Goal: Complete application form: Complete application form

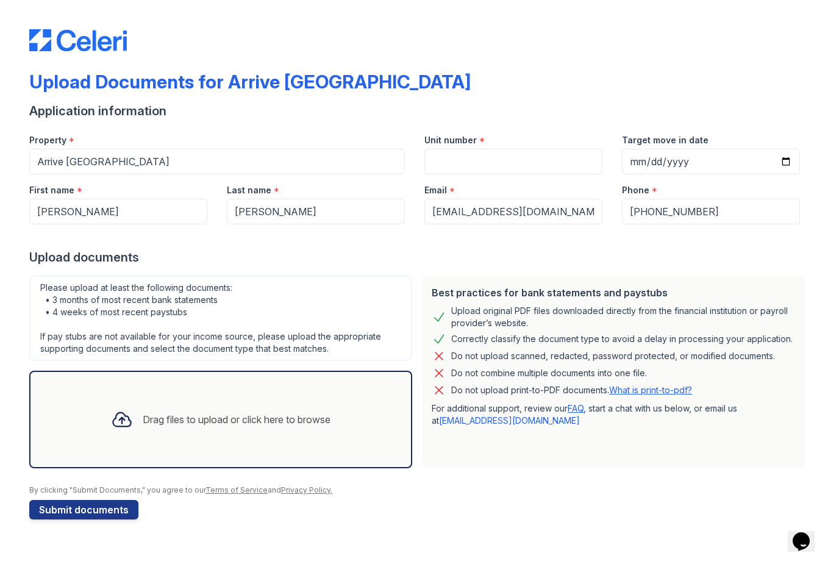
drag, startPoint x: 536, startPoint y: 141, endPoint x: 518, endPoint y: 164, distance: 28.7
click at [532, 149] on div "Unit number *" at bounding box center [514, 149] width 198 height 50
click at [516, 166] on input "Unit number" at bounding box center [513, 162] width 178 height 26
click at [516, 161] on input "Unit number" at bounding box center [513, 162] width 178 height 26
click at [509, 153] on input "301" at bounding box center [513, 162] width 178 height 26
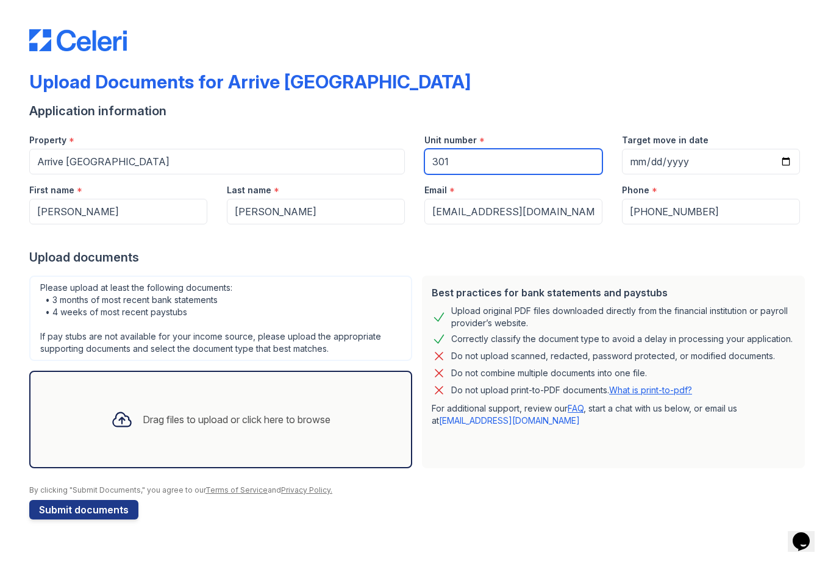
type input "301"
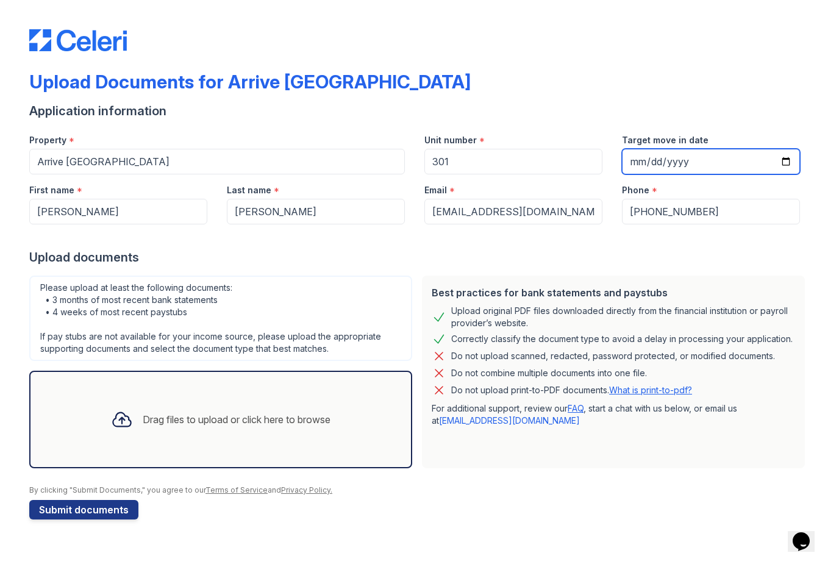
click at [664, 159] on input "2025-10-03" at bounding box center [711, 162] width 178 height 26
type input "2025-11-05"
drag, startPoint x: 664, startPoint y: 159, endPoint x: -1, endPoint y: -1, distance: 683.6
click at [0, 0] on html "Upload Documents for Arrive Inner Harbor Application information Property * Arr…" at bounding box center [419, 282] width 839 height 564
drag, startPoint x: 740, startPoint y: 7, endPoint x: 134, endPoint y: 420, distance: 733.2
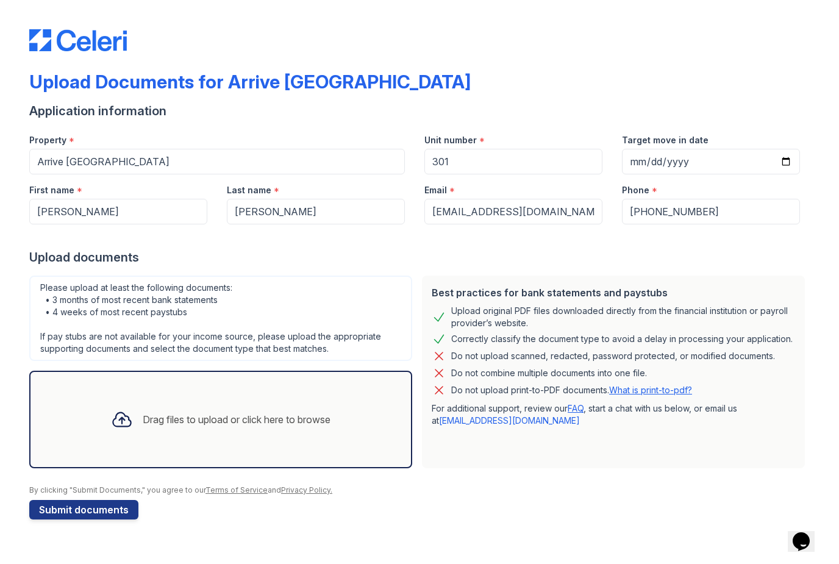
click at [134, 420] on div at bounding box center [122, 420] width 32 height 32
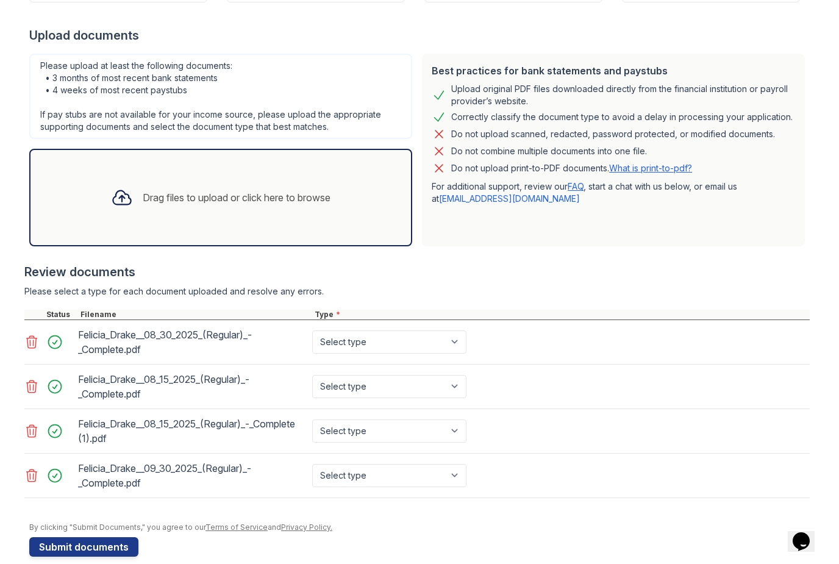
scroll to position [239, 0]
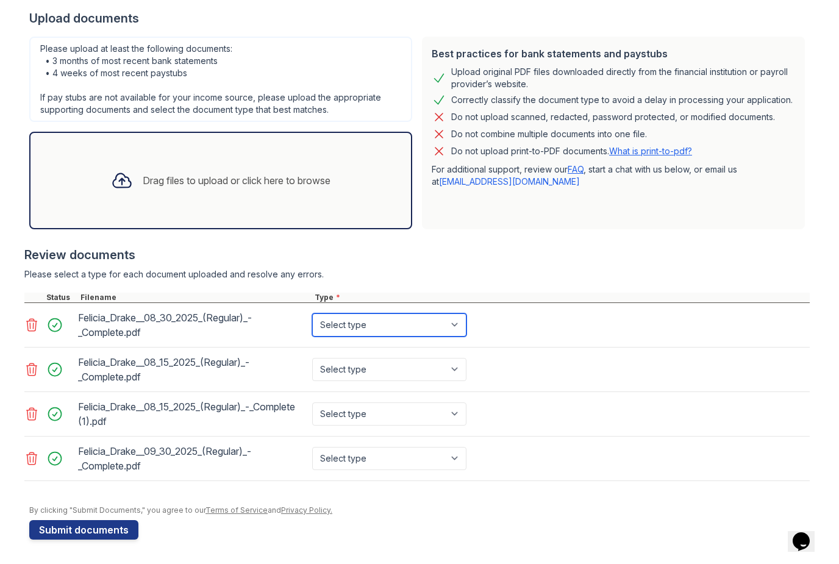
select select "paystub"
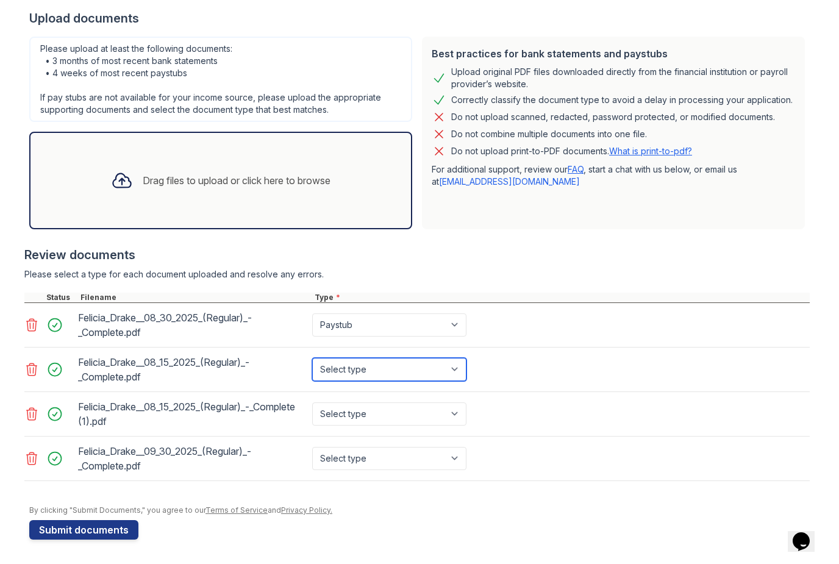
select select "paystub"
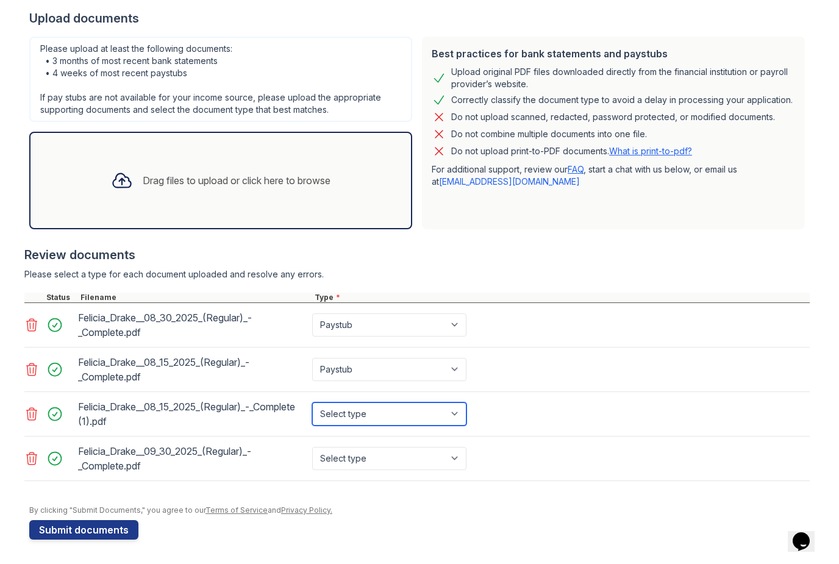
select select "paystub"
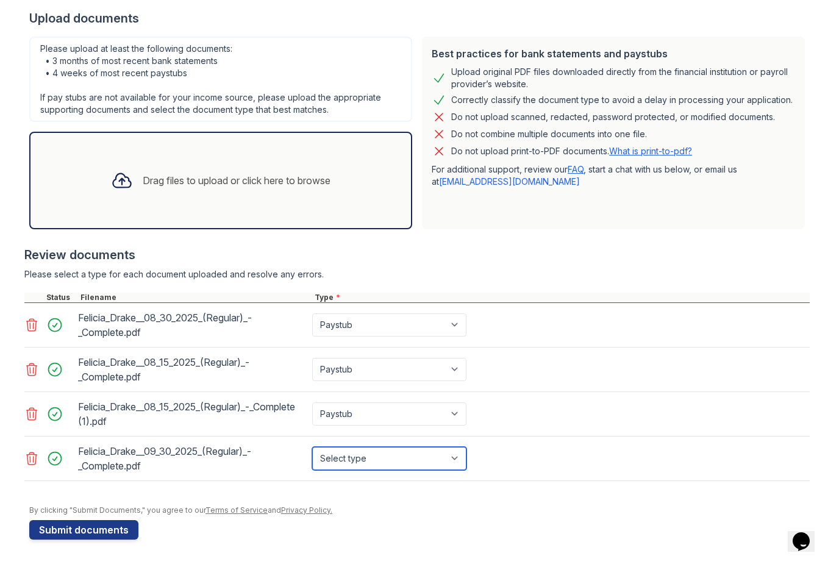
select select "paystub"
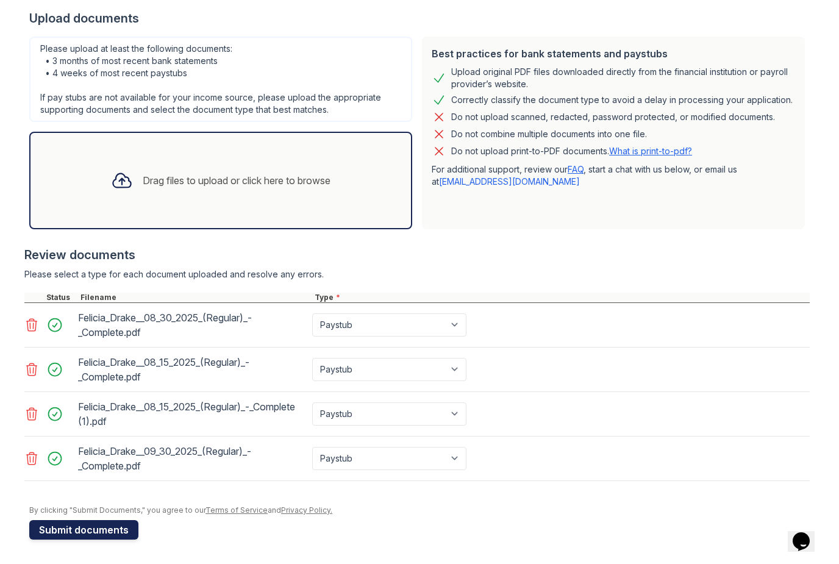
click at [116, 535] on button "Submit documents" at bounding box center [83, 530] width 109 height 20
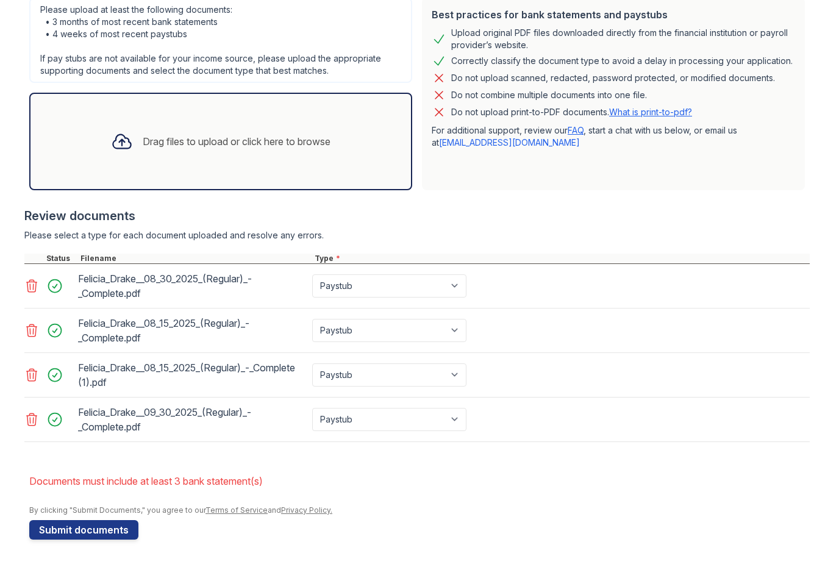
scroll to position [312, 0]
click at [113, 521] on button "Submit documents" at bounding box center [83, 530] width 109 height 20
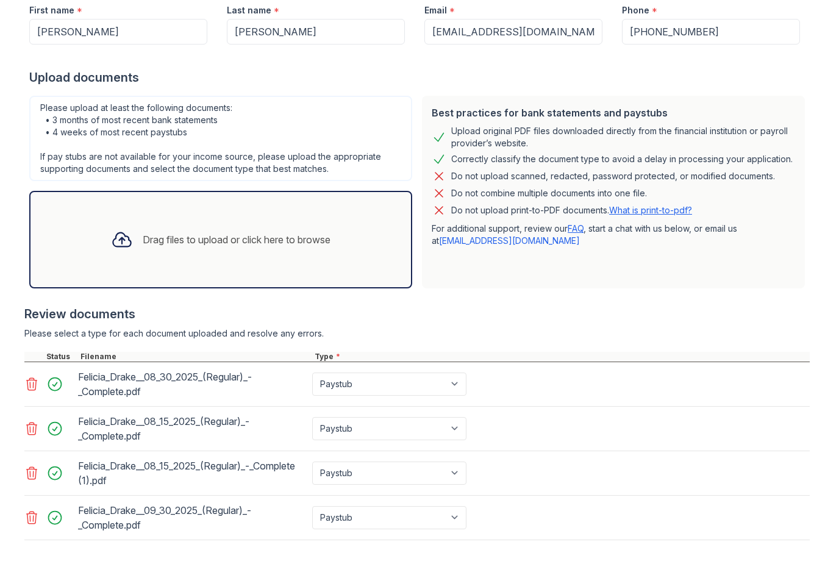
scroll to position [232, 0]
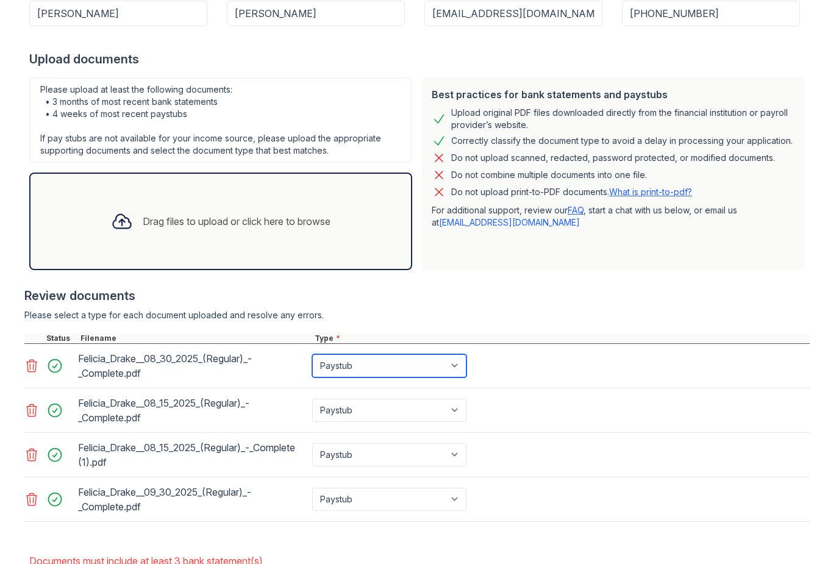
select select "bank_statement"
click at [370, 396] on div "Paystub Bank Statement Offer Letter Tax Documents Benefit Award Letter Investme…" at bounding box center [391, 410] width 162 height 34
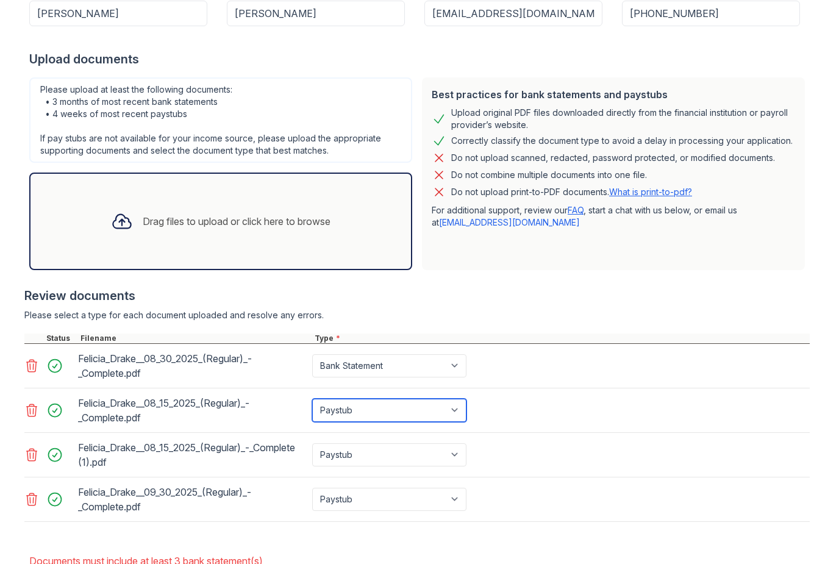
select select "bank_statement"
click at [368, 470] on div "Paystub Bank Statement Offer Letter Tax Documents Benefit Award Letter Investme…" at bounding box center [391, 455] width 162 height 34
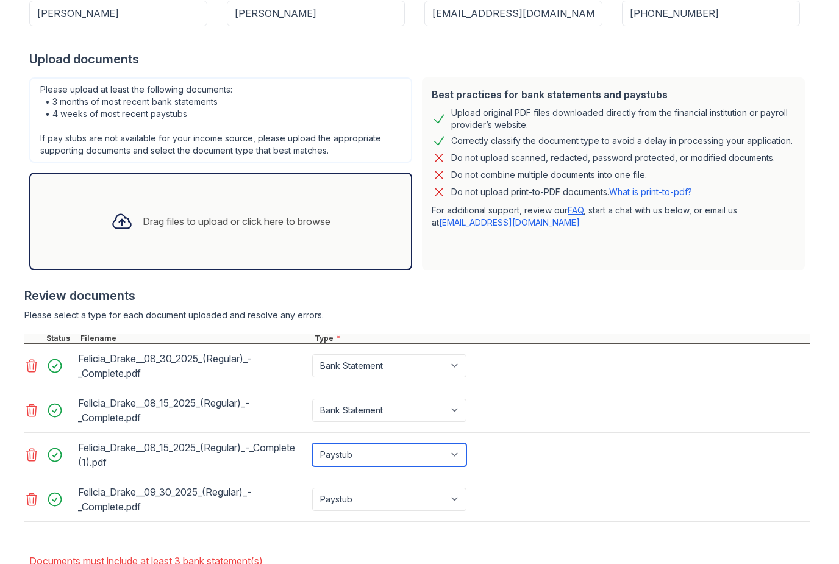
select select "bank_statement"
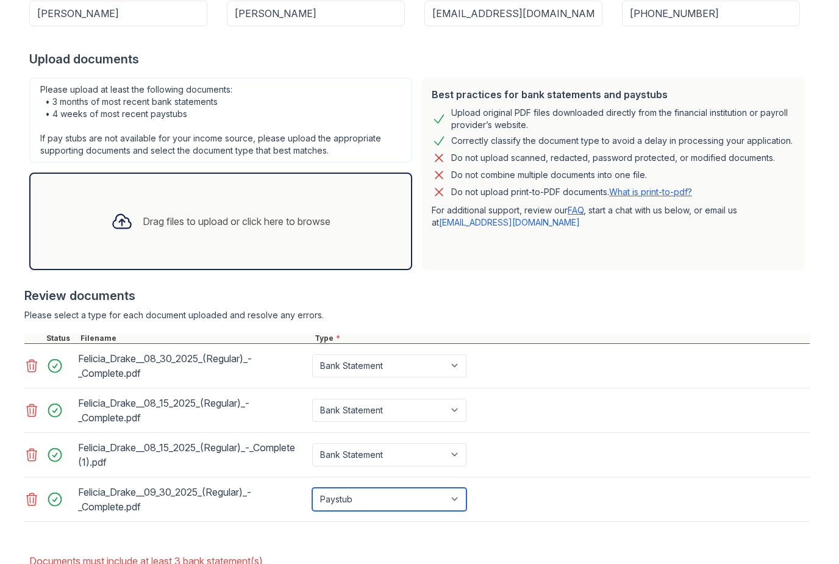
select select "bank_statement"
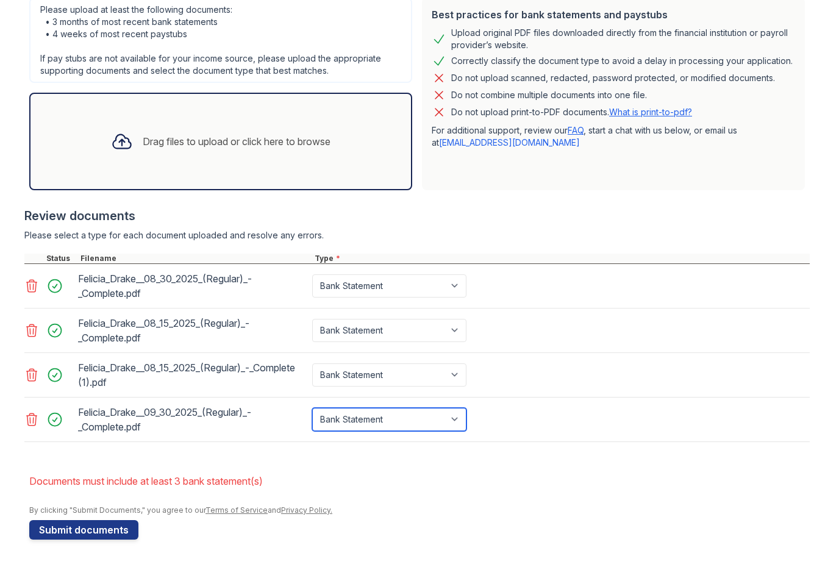
scroll to position [312, 0]
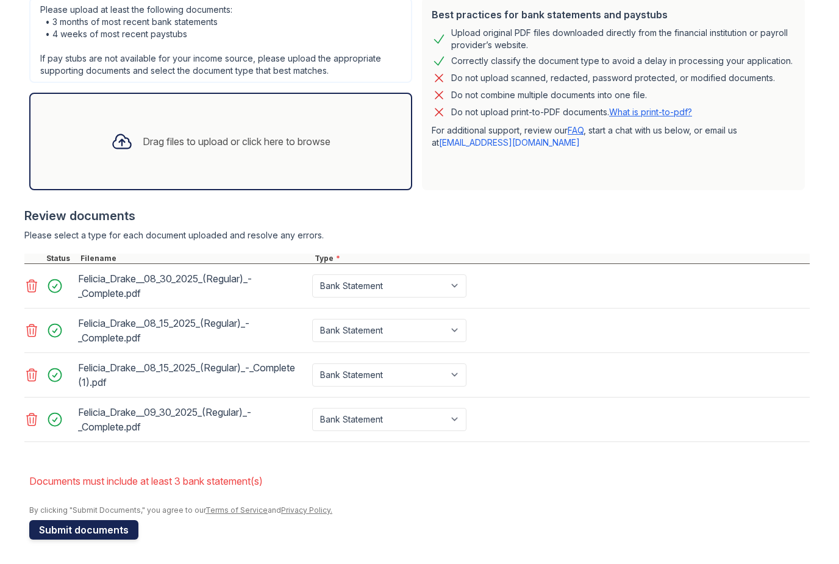
click at [112, 528] on button "Submit documents" at bounding box center [83, 530] width 109 height 20
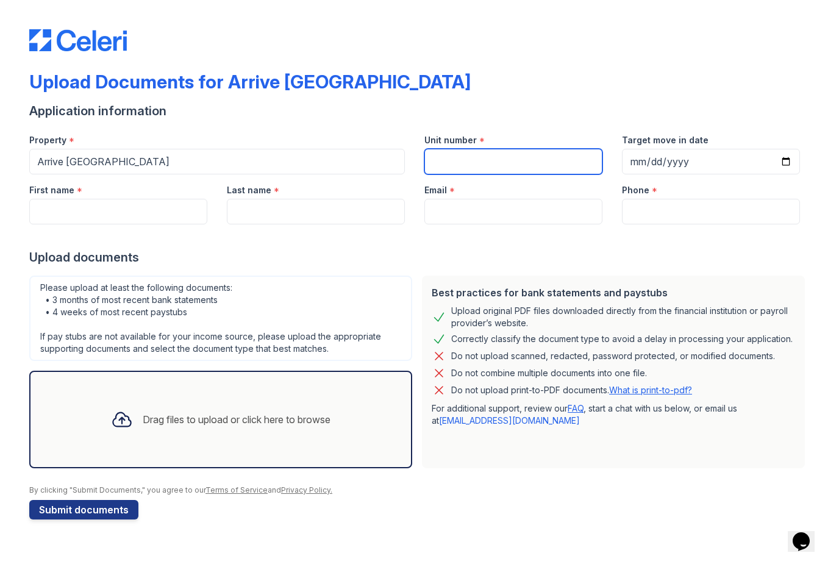
click at [457, 162] on input "Unit number" at bounding box center [513, 162] width 178 height 26
type input "301"
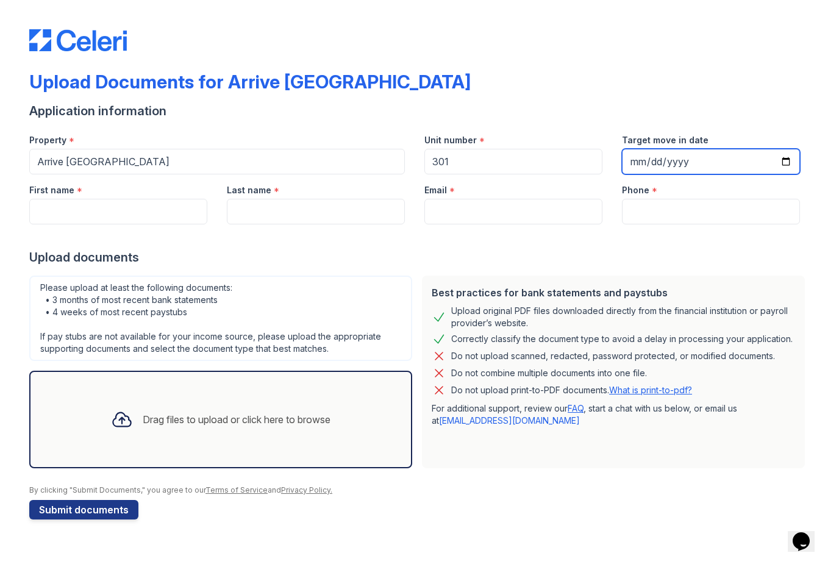
click at [647, 162] on input "2025-10-03" at bounding box center [711, 162] width 178 height 26
drag, startPoint x: 647, startPoint y: 162, endPoint x: 718, endPoint y: 164, distance: 71.4
click at [0, 0] on html "Upload Documents for Arrive Inner Harbor Application information Property * Arr…" at bounding box center [419, 282] width 839 height 564
click at [688, 163] on input "2025-10-03" at bounding box center [711, 162] width 178 height 26
type input "2025-11-05"
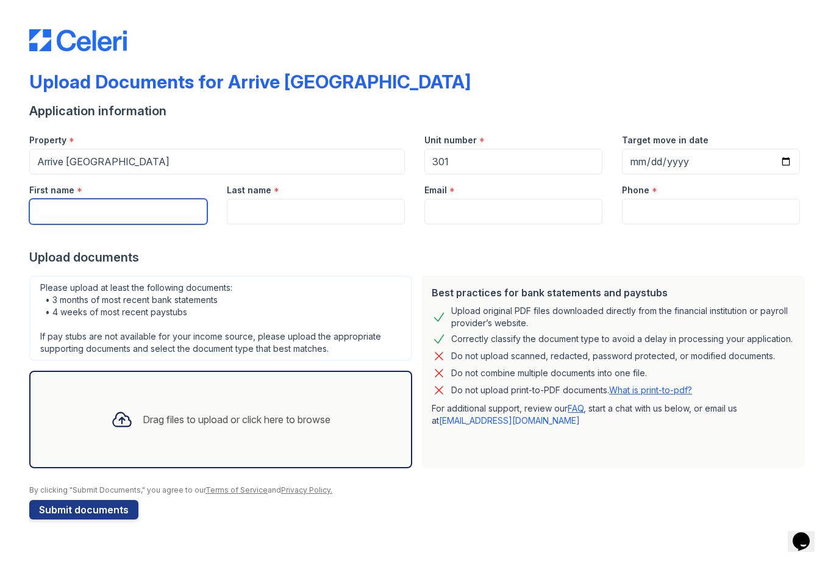
drag, startPoint x: 140, startPoint y: 206, endPoint x: 140, endPoint y: 214, distance: 8.5
click at [140, 207] on input "First name" at bounding box center [118, 212] width 178 height 26
type input "N"
type input "Felicia"
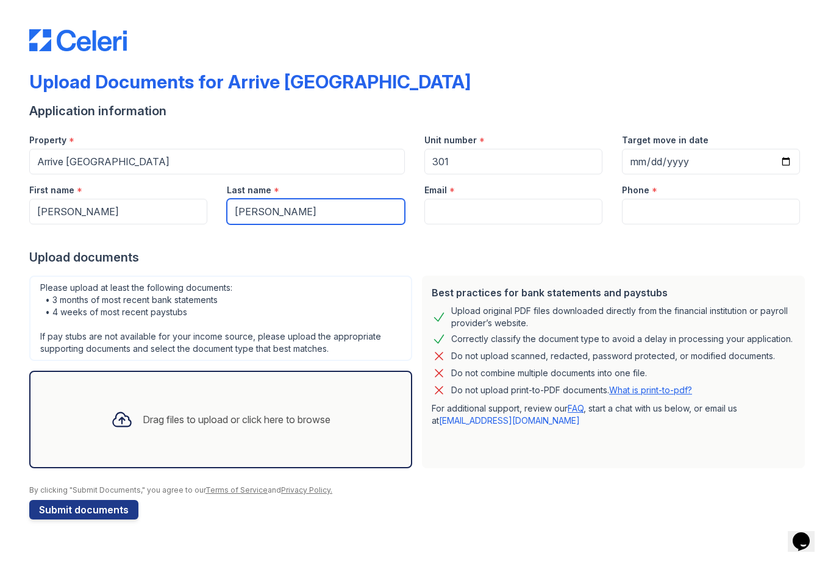
type input "Drake"
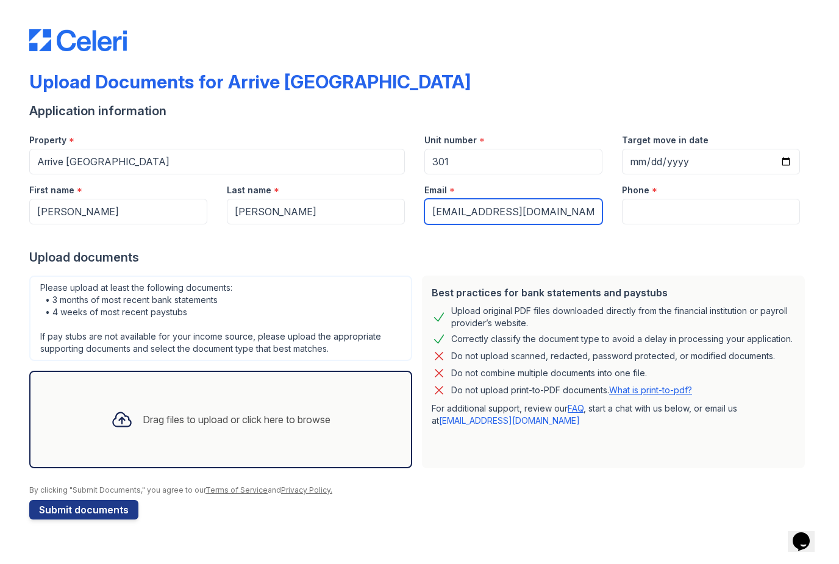
type input "drakenikki42@gmail.com"
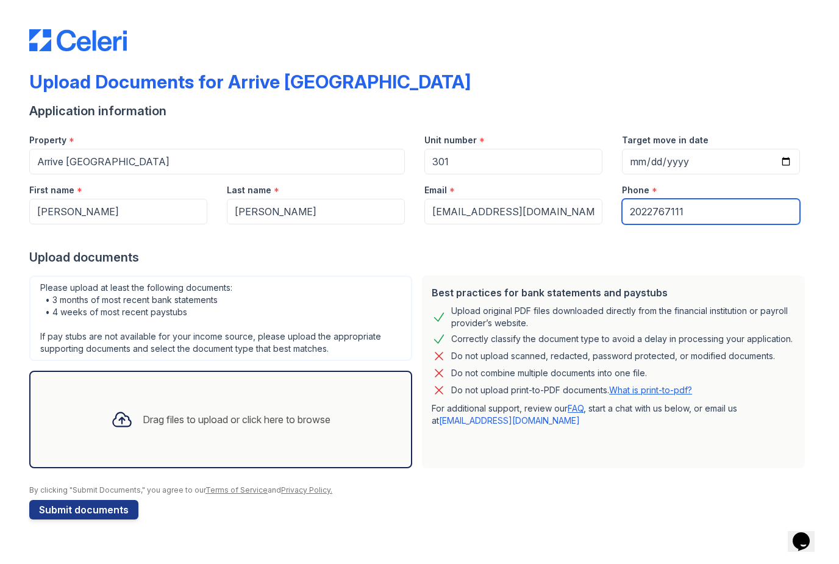
type input "2022767111"
click at [365, 435] on div "Drag files to upload or click here to browse" at bounding box center [220, 420] width 383 height 98
click at [192, 432] on div "Drag files to upload or click here to browse" at bounding box center [220, 419] width 239 height 41
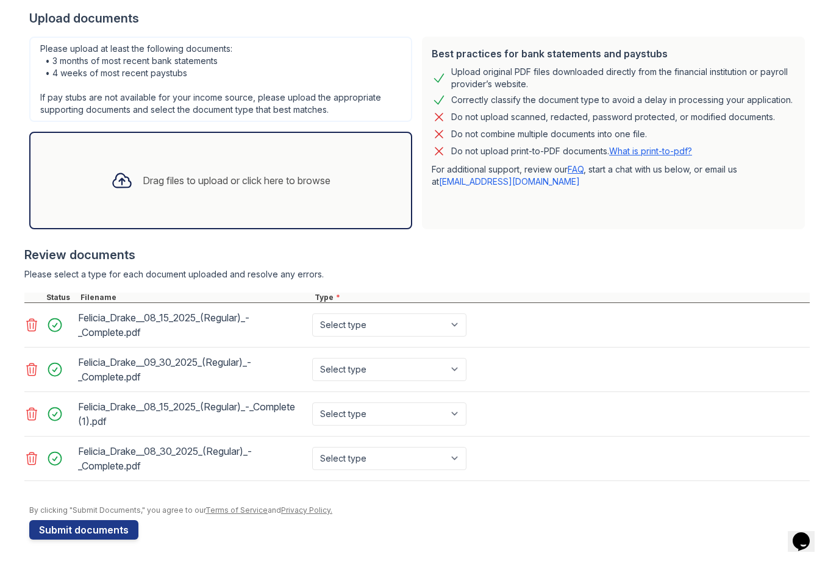
scroll to position [239, 0]
select select "paystub"
drag, startPoint x: 389, startPoint y: 432, endPoint x: 395, endPoint y: 420, distance: 14.2
click at [393, 427] on div "Felicia_Drake__08_15_2025_(Regular)_-_Complete (1).pdf Select type Paystub Bank…" at bounding box center [417, 414] width 786 height 45
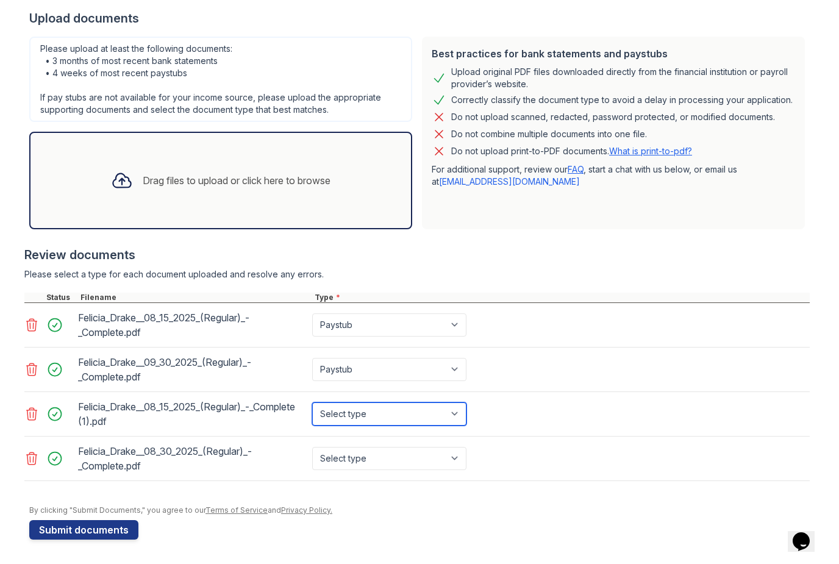
select select "paystub"
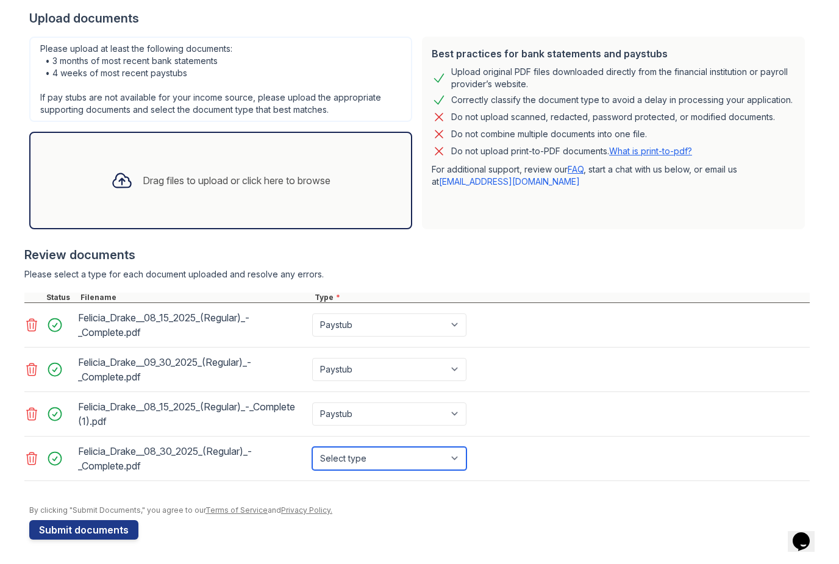
select select "paystub"
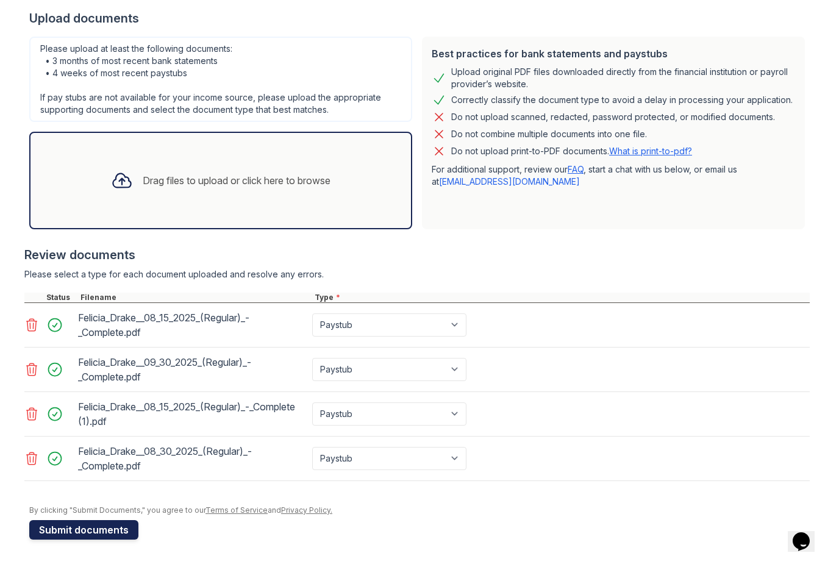
click at [104, 531] on button "Submit documents" at bounding box center [83, 530] width 109 height 20
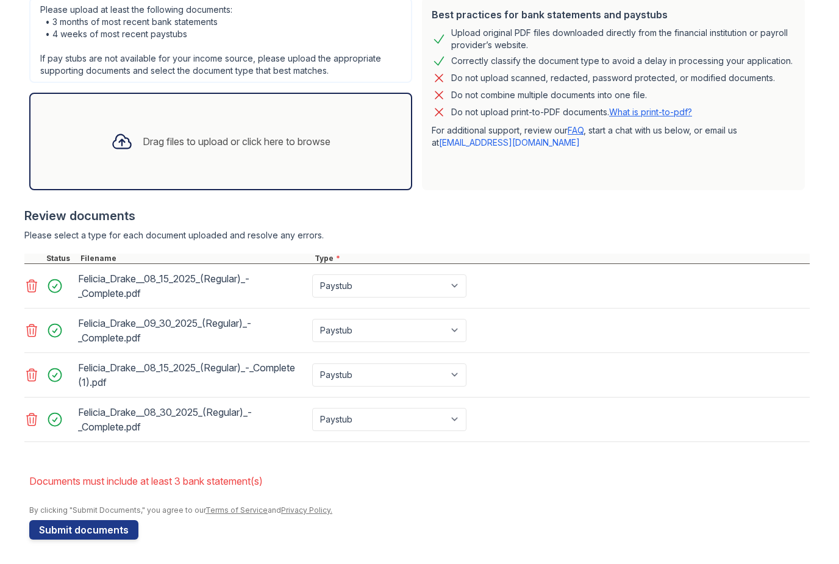
scroll to position [312, 0]
click at [399, 288] on select "Paystub Bank Statement Offer Letter Tax Documents Benefit Award Letter Investme…" at bounding box center [389, 285] width 154 height 23
select select "bank_statement"
click at [394, 319] on select "Paystub Bank Statement Offer Letter Tax Documents Benefit Award Letter Investme…" at bounding box center [389, 330] width 154 height 23
select select "bank_statement"
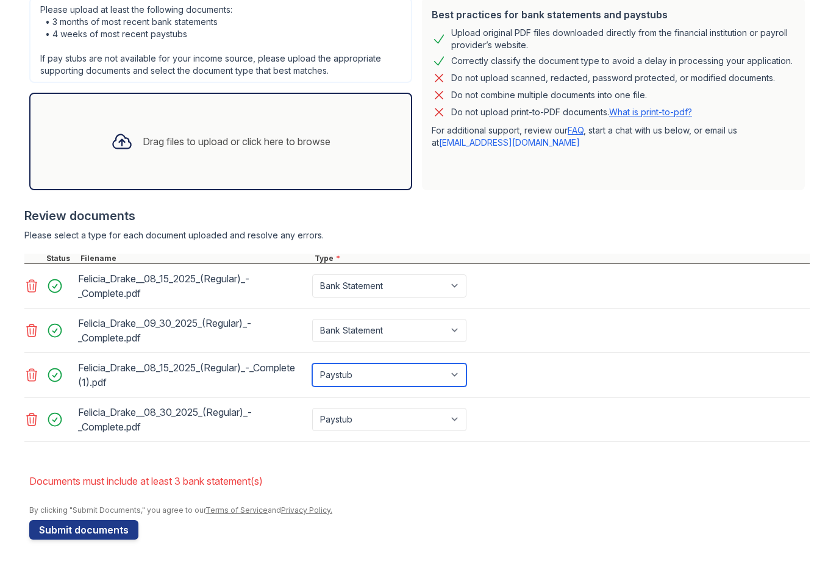
click at [382, 364] on select "Paystub Bank Statement Offer Letter Tax Documents Benefit Award Letter Investme…" at bounding box center [389, 375] width 154 height 23
select select "bank_statement"
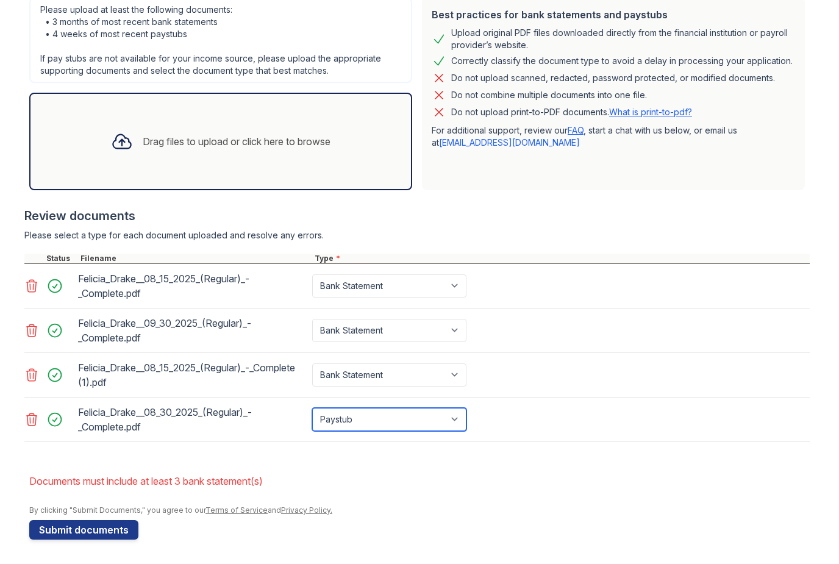
click at [377, 421] on select "Paystub Bank Statement Offer Letter Tax Documents Benefit Award Letter Investme…" at bounding box center [389, 419] width 154 height 23
select select "bank_statement"
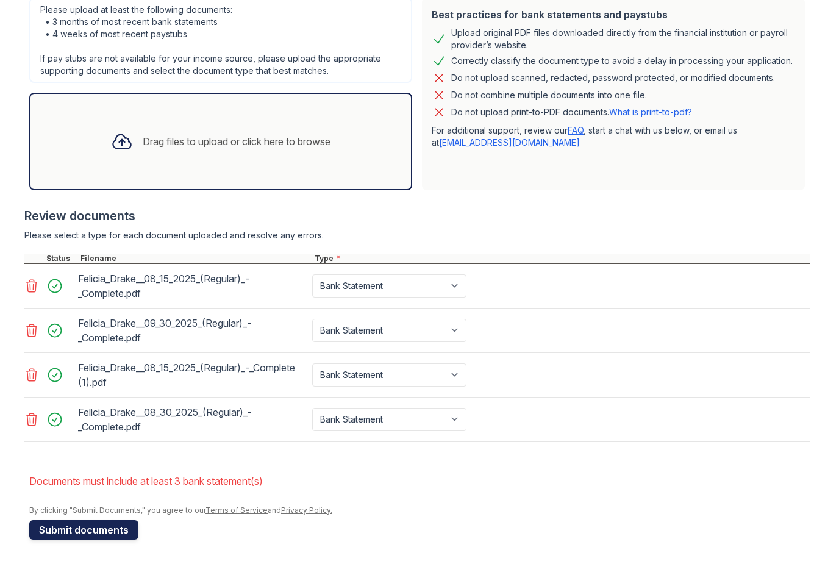
click at [113, 531] on button "Submit documents" at bounding box center [83, 530] width 109 height 20
